Goal: Task Accomplishment & Management: Manage account settings

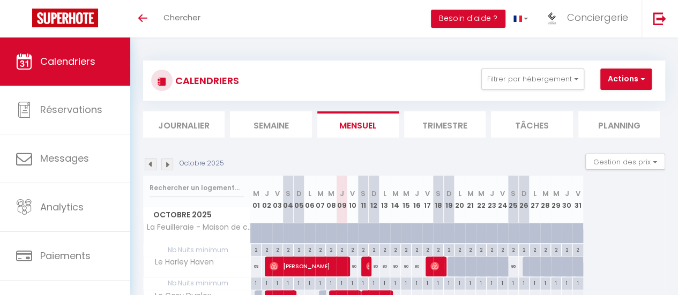
click at [151, 162] on img at bounding box center [151, 165] width 12 height 12
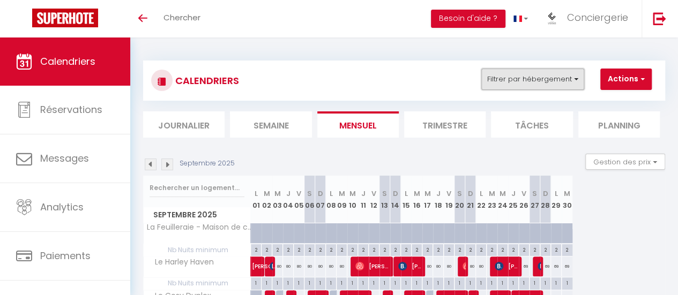
click at [532, 81] on button "Filtrer par hébergement" at bounding box center [532, 79] width 103 height 21
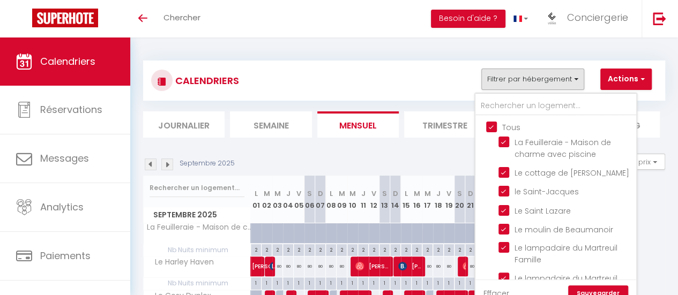
click at [489, 129] on input "Tous" at bounding box center [566, 126] width 161 height 11
checkbox input "false"
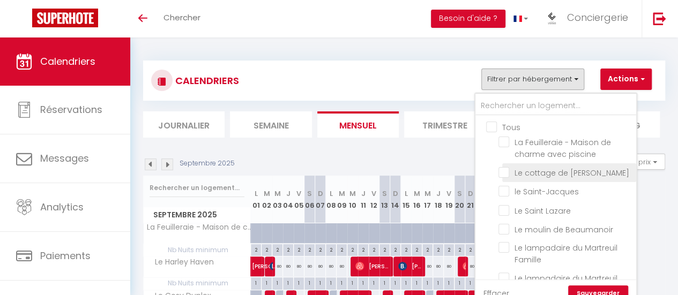
checkbox input "false"
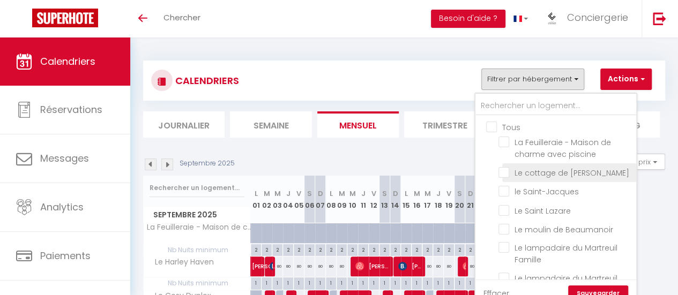
checkbox input "false"
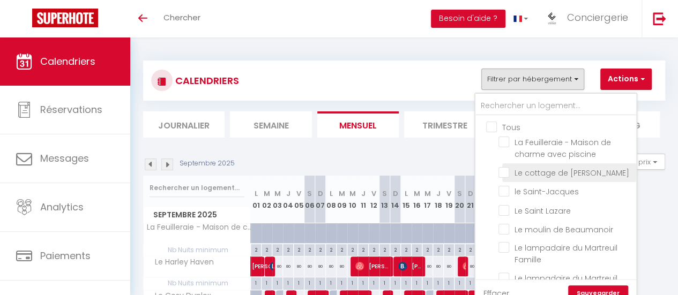
checkbox input "false"
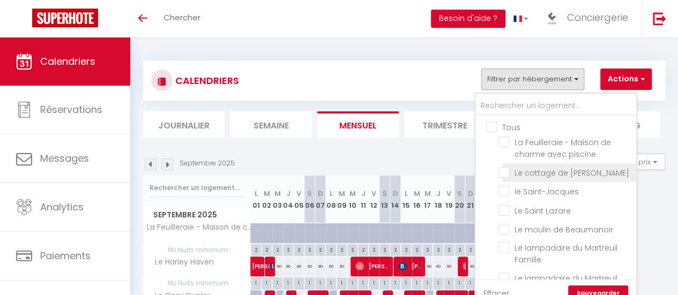
checkbox input "false"
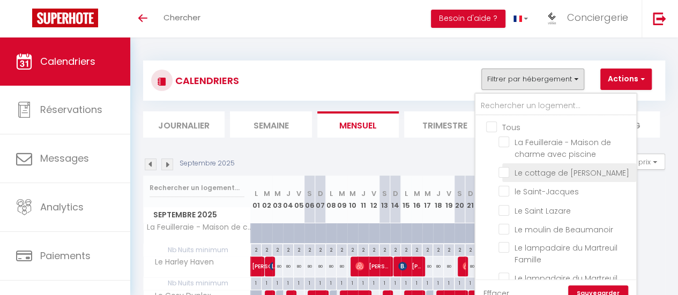
checkbox input "false"
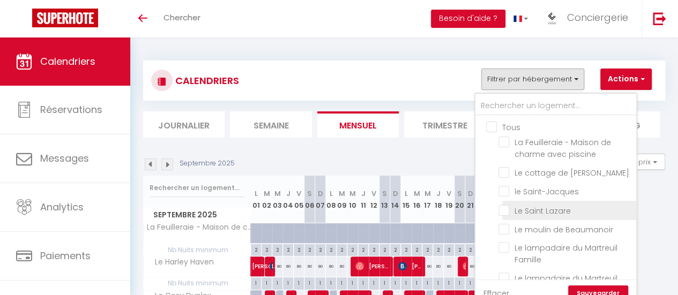
click at [502, 211] on input "Le Saint Lazare" at bounding box center [565, 209] width 134 height 11
checkbox input "true"
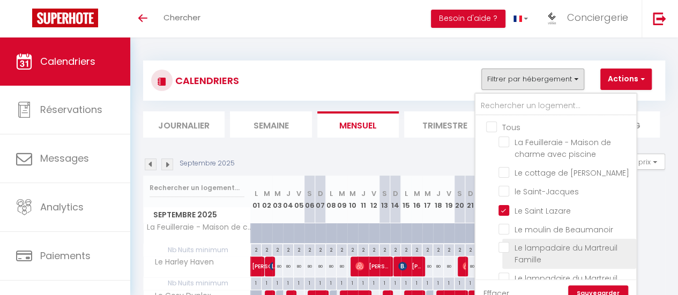
scroll to position [54, 0]
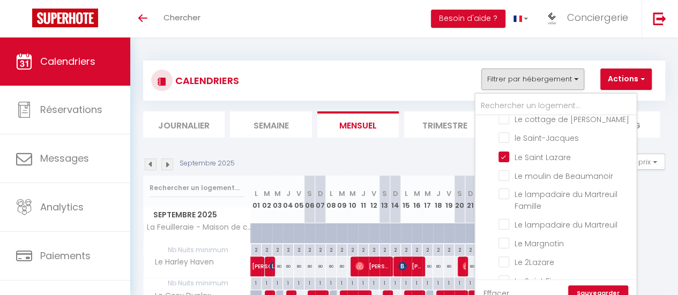
click at [586, 288] on link "Sauvegarder" at bounding box center [598, 294] width 60 height 16
